Goal: Information Seeking & Learning: Check status

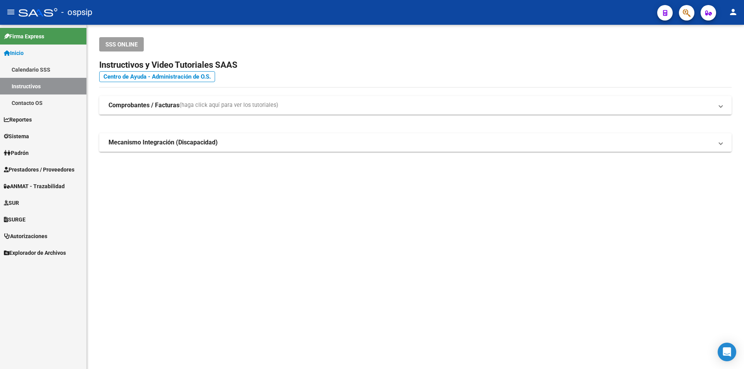
click at [31, 169] on span "Prestadores / Proveedores" at bounding box center [39, 169] width 71 height 9
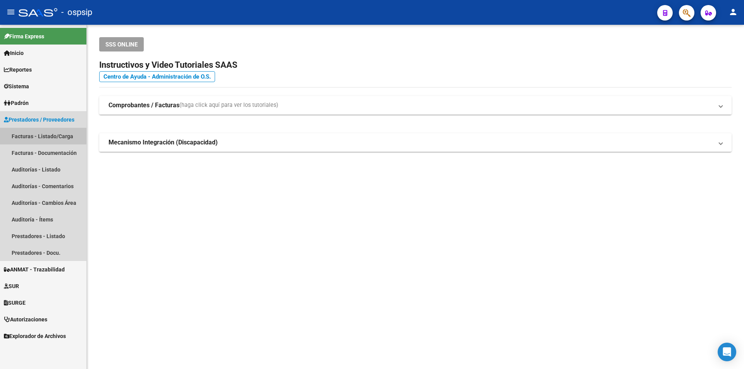
click at [55, 132] on link "Facturas - Listado/Carga" at bounding box center [43, 136] width 86 height 17
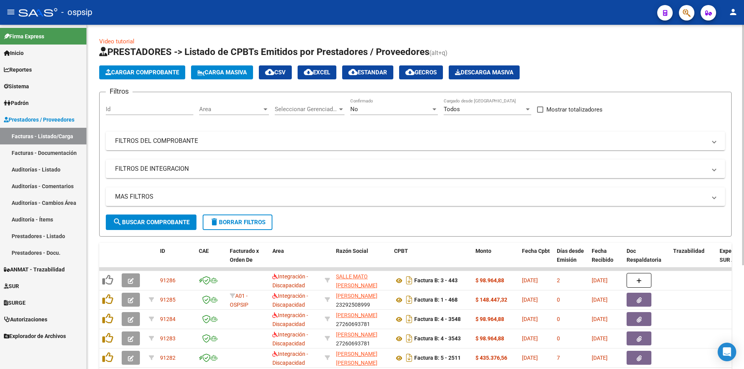
click at [352, 107] on span "No" at bounding box center [354, 109] width 8 height 7
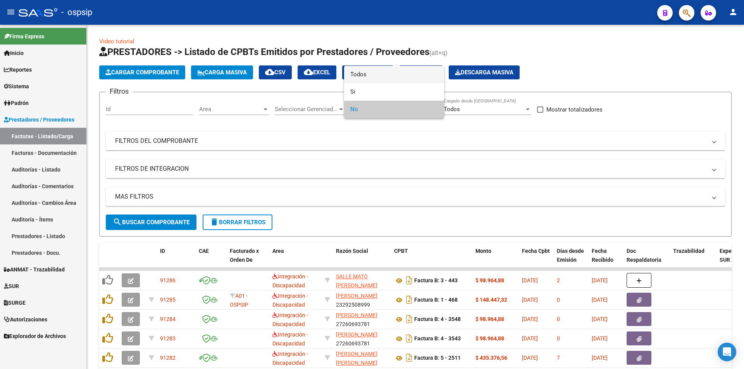
click at [357, 77] on span "Todos" at bounding box center [394, 74] width 88 height 17
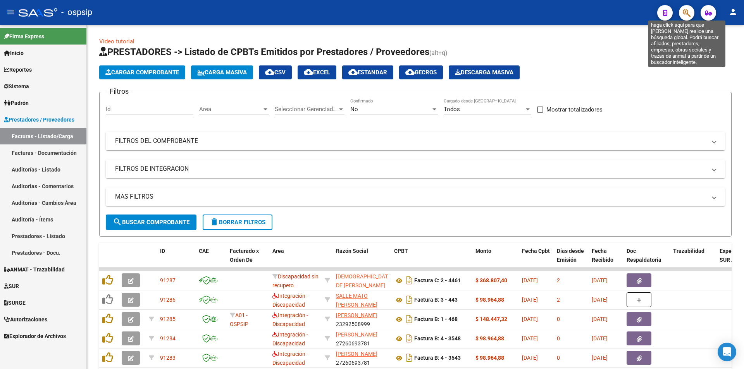
click at [685, 11] on icon "button" at bounding box center [687, 13] width 8 height 9
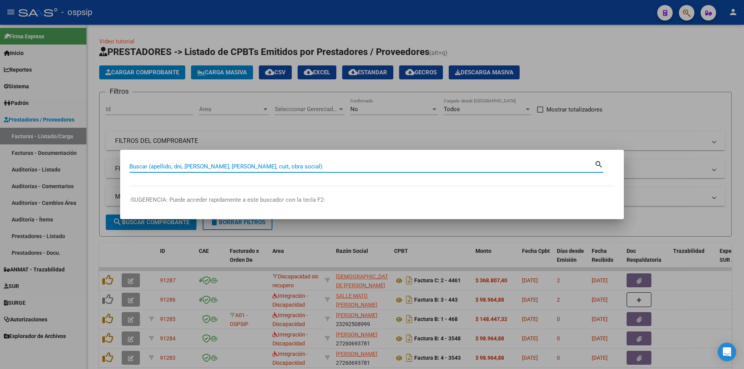
paste input "39677024"
type input "39677024"
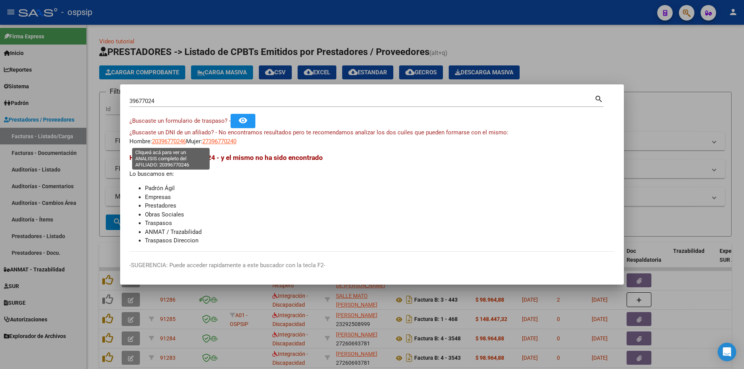
click at [169, 139] on span "20396770246" at bounding box center [169, 141] width 34 height 7
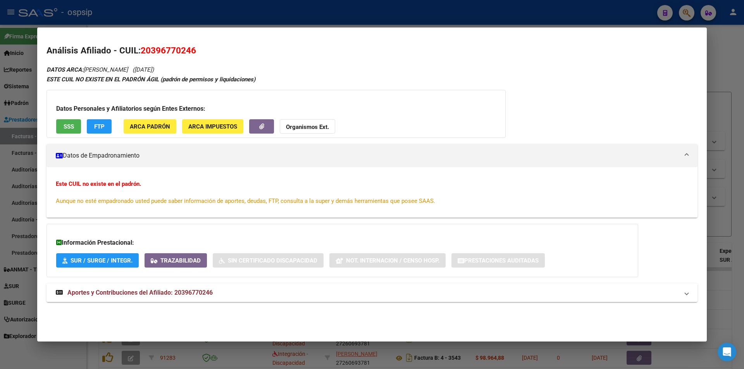
click at [67, 126] on span "SSS" at bounding box center [69, 126] width 10 height 7
click at [161, 296] on span "Aportes y Contribuciones del Afiliado: 20396770246" at bounding box center [139, 292] width 145 height 7
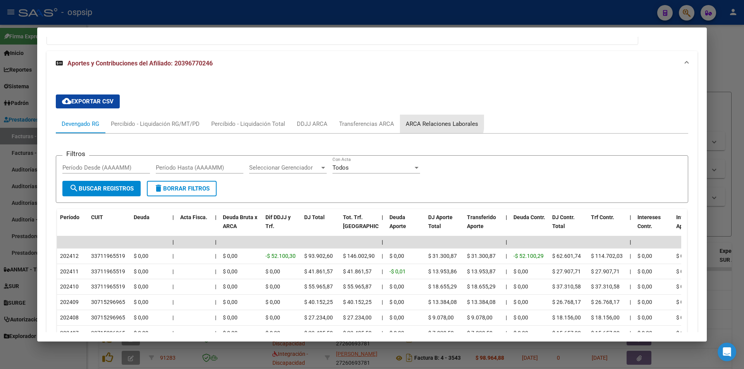
click at [426, 120] on div "ARCA Relaciones Laborales" at bounding box center [442, 124] width 72 height 9
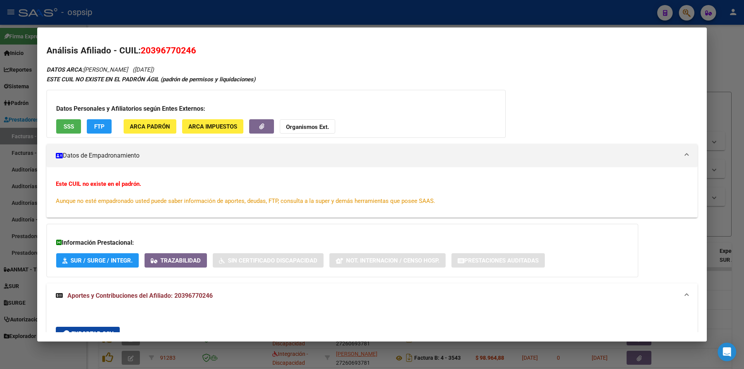
scroll to position [167, 0]
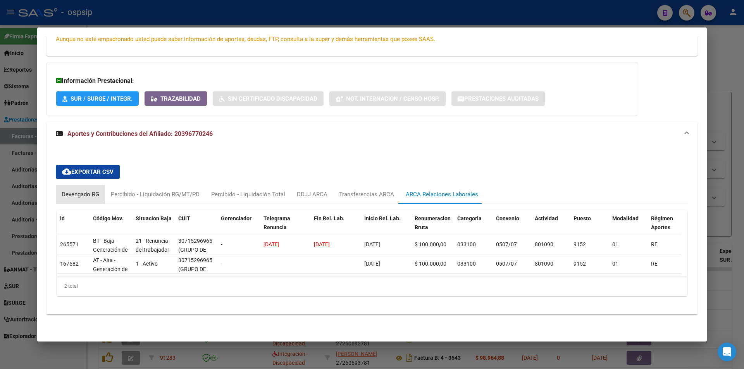
click at [83, 190] on div "Devengado RG" at bounding box center [81, 194] width 38 height 9
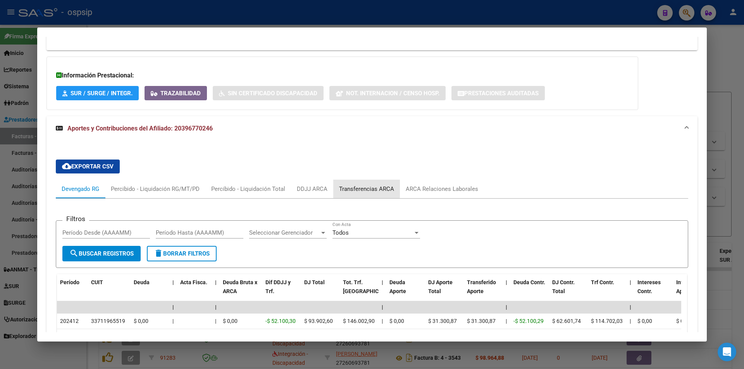
click at [357, 188] on div "Transferencias ARCA" at bounding box center [366, 189] width 55 height 9
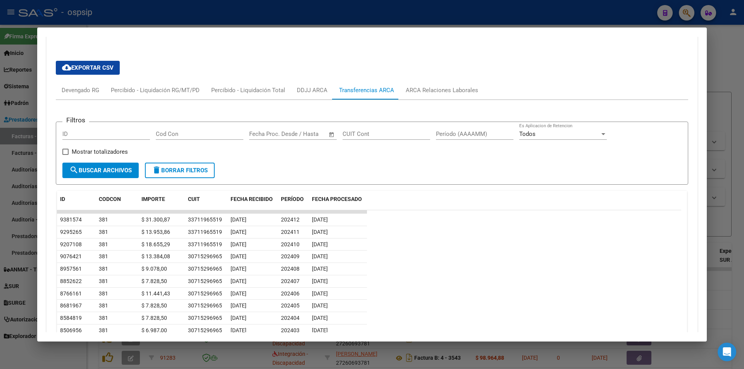
scroll to position [284, 0]
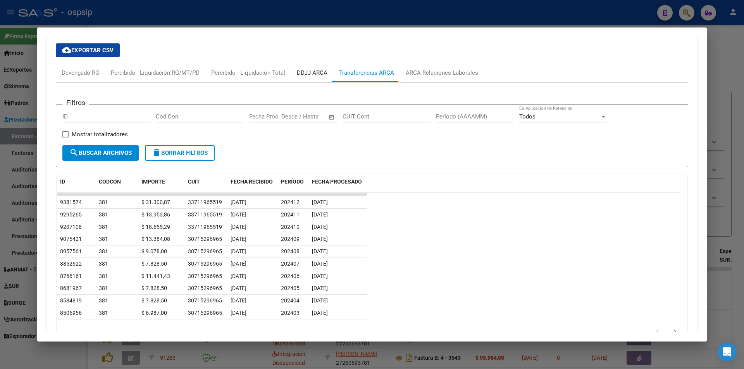
click at [300, 73] on div "DDJJ ARCA" at bounding box center [312, 73] width 31 height 9
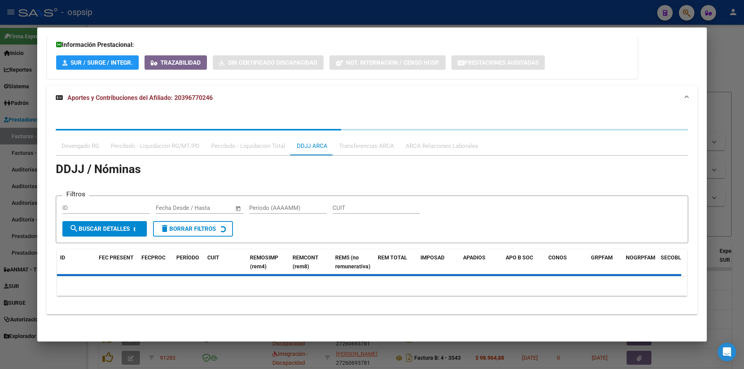
scroll to position [234, 0]
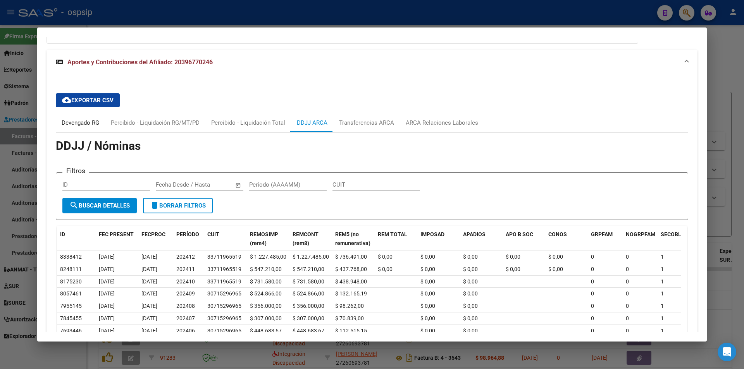
click at [90, 119] on div "Devengado RG" at bounding box center [81, 123] width 38 height 9
